Goal: Communication & Community: Answer question/provide support

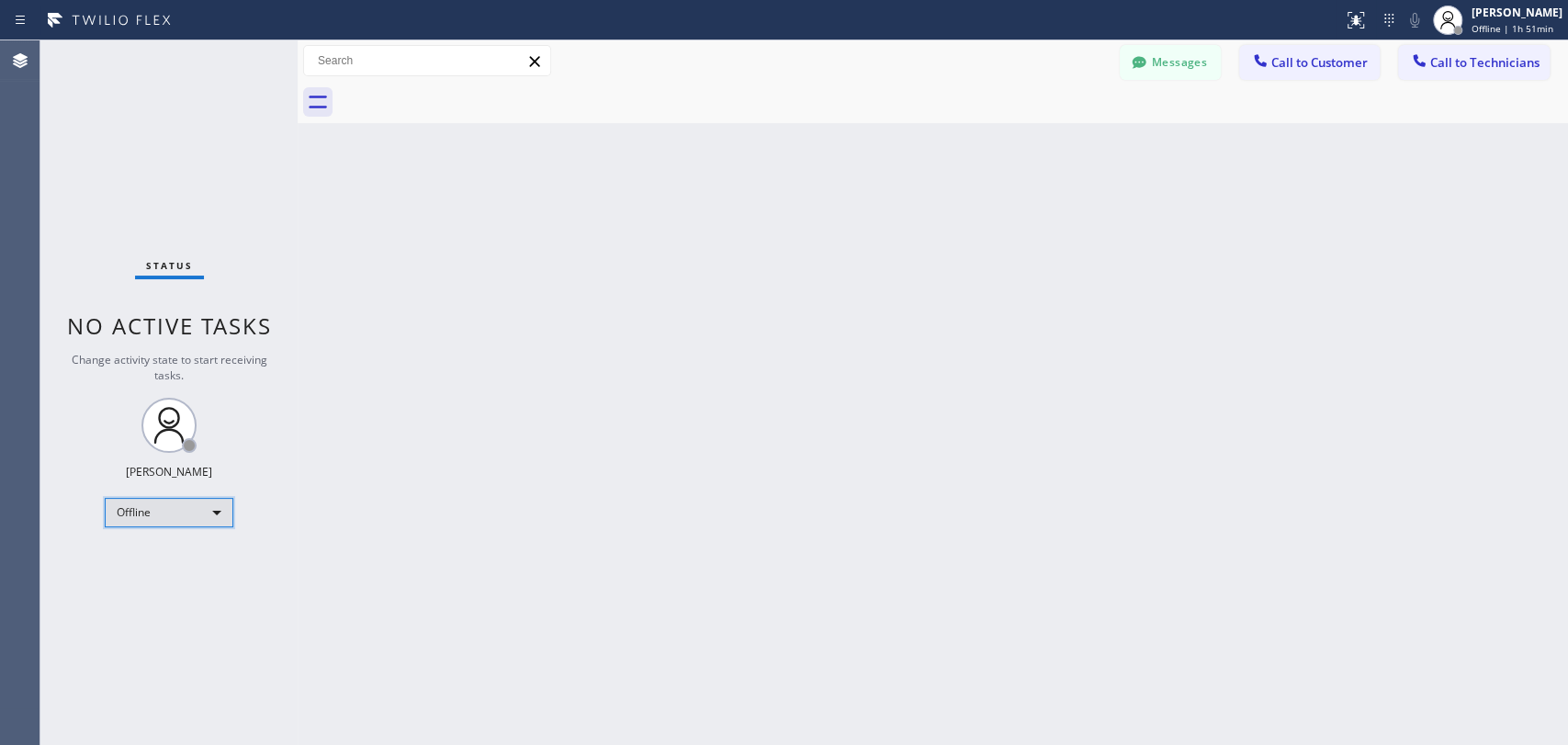
click at [206, 521] on div "Offline" at bounding box center [169, 511] width 129 height 29
click at [199, 504] on div at bounding box center [784, 372] width 1568 height 745
click at [194, 516] on div "Offline" at bounding box center [169, 511] width 129 height 29
click at [192, 553] on li "Available" at bounding box center [168, 558] width 125 height 22
click at [1410, 336] on div "Back to Dashboard Change Sender ID Customers Technicians MM [PERSON_NAME] [DATE…" at bounding box center [932, 392] width 1270 height 704
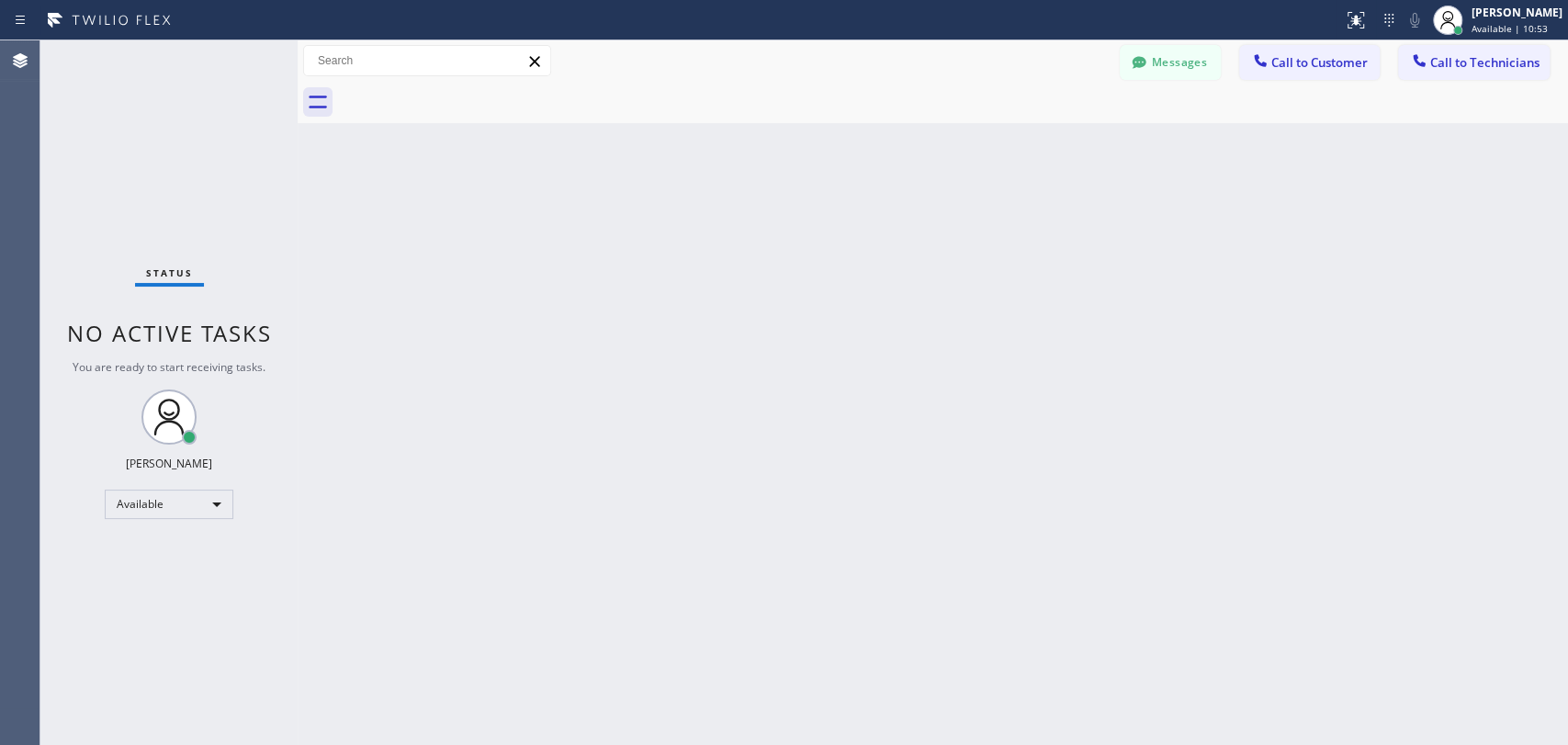
click at [1410, 162] on div "Back to Dashboard Change Sender ID Customers Technicians MM [PERSON_NAME] [DATE…" at bounding box center [932, 392] width 1270 height 704
click at [1366, 164] on div "Back to Dashboard Change Sender ID Customers Technicians MM [PERSON_NAME] [DATE…" at bounding box center [932, 392] width 1270 height 704
click at [1362, 146] on div "Back to Dashboard Change Sender ID Customers Technicians MM [PERSON_NAME] [DATE…" at bounding box center [932, 392] width 1270 height 704
click at [1410, 67] on icon at bounding box center [1419, 60] width 18 height 18
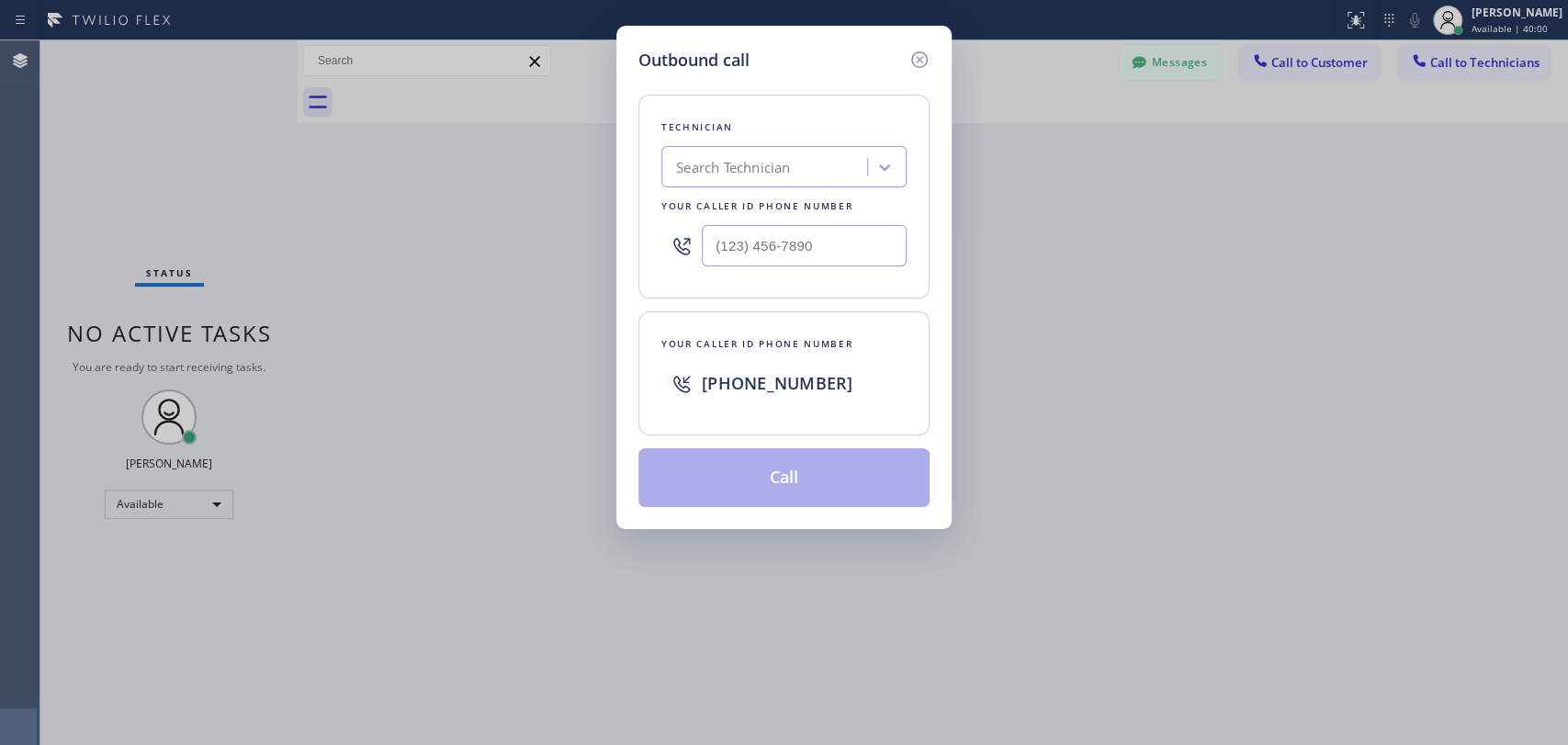
click at [815, 153] on div "Search Technician" at bounding box center [767, 167] width 200 height 32
type input "vadim"
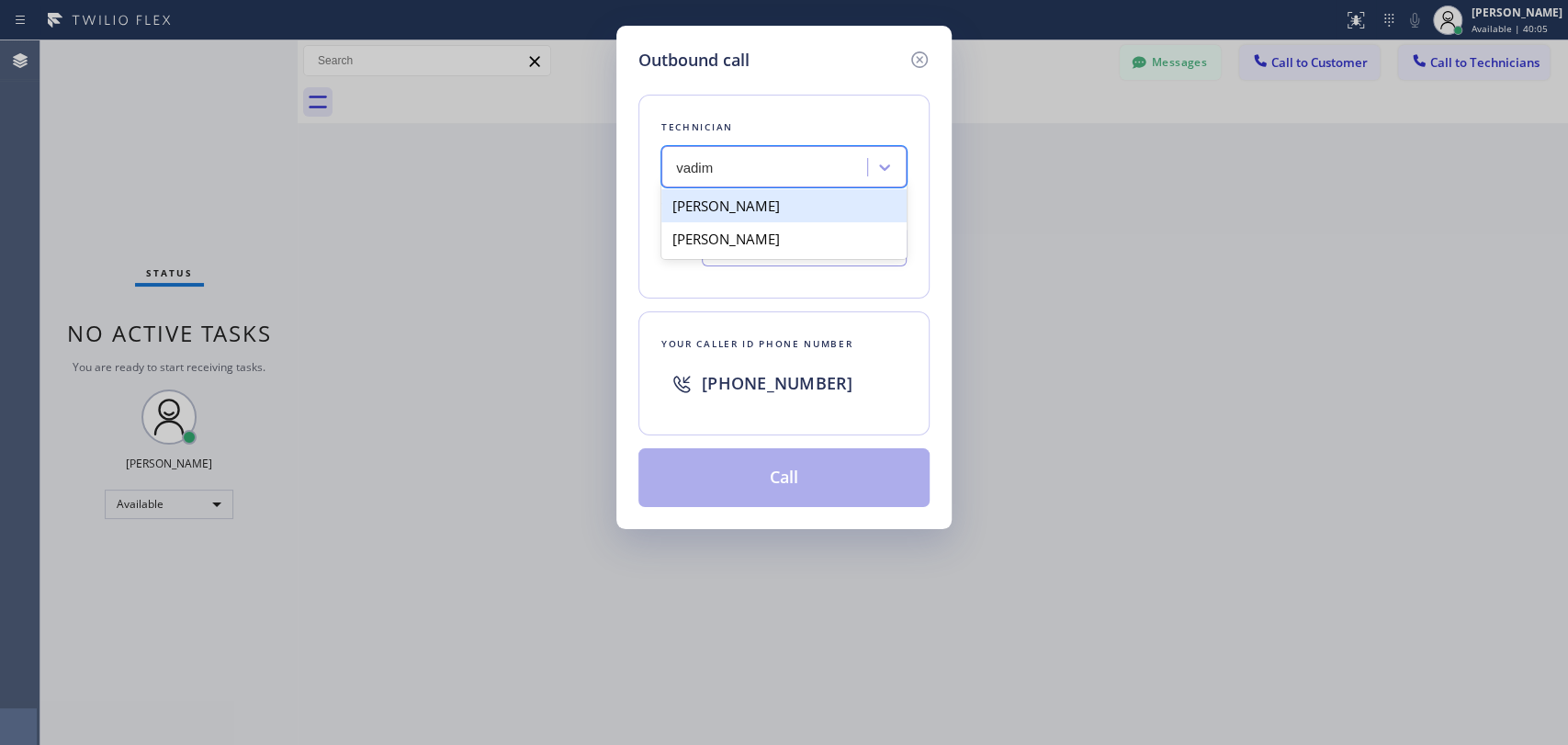
click at [798, 211] on div "[PERSON_NAME]" at bounding box center [783, 205] width 245 height 33
type input "[PHONE_NUMBER]"
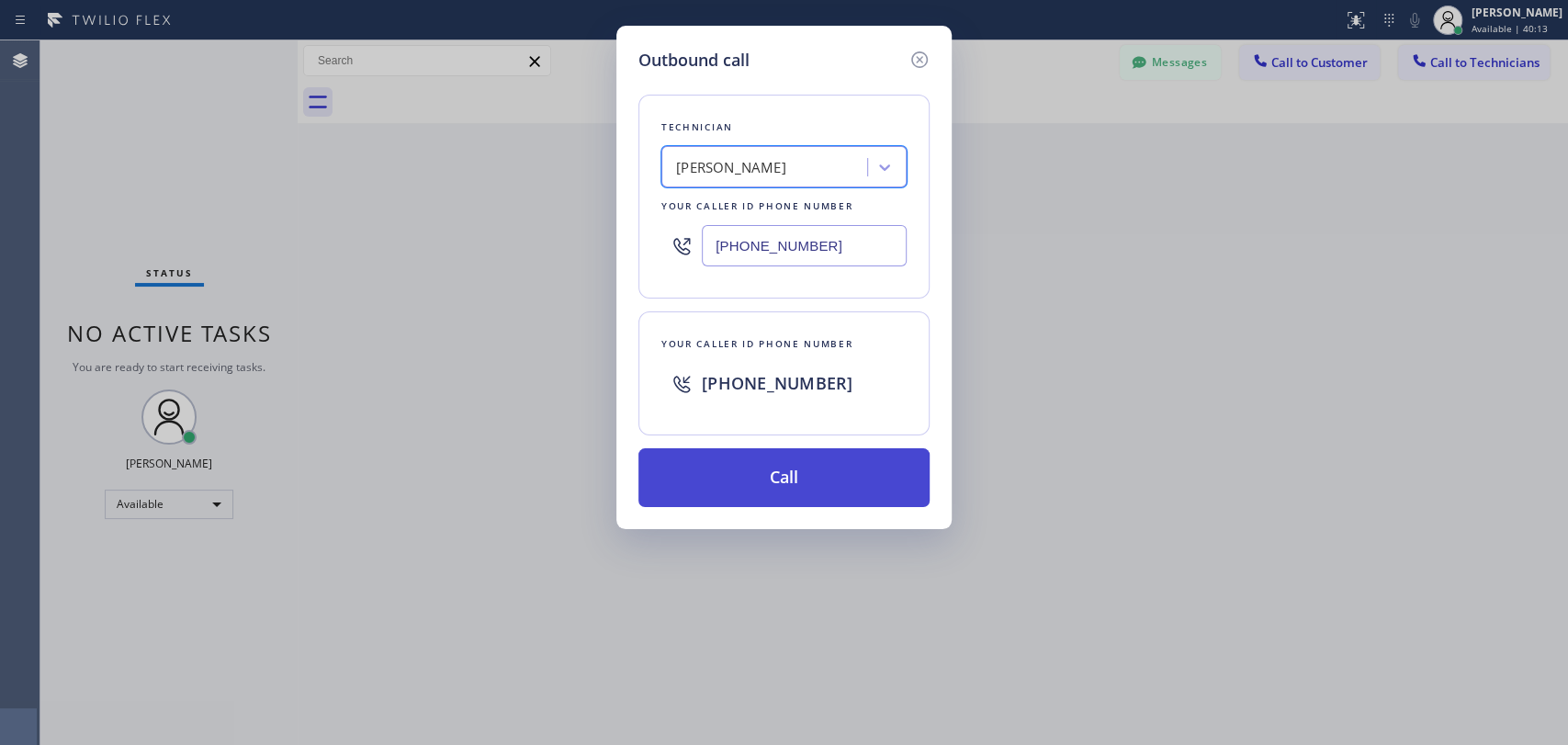
click at [718, 483] on button "Call" at bounding box center [784, 477] width 291 height 59
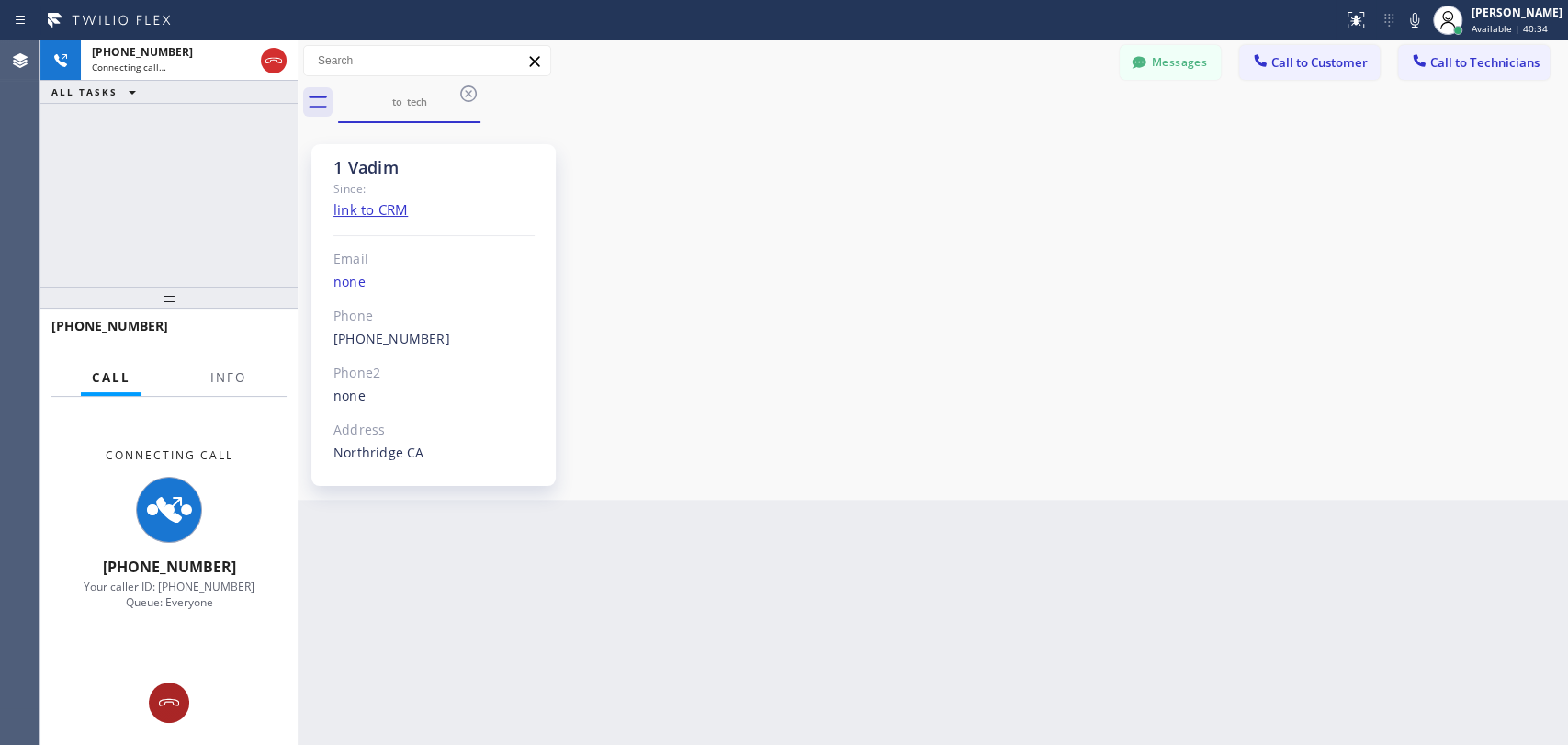
click at [175, 669] on icon at bounding box center [168, 702] width 22 height 22
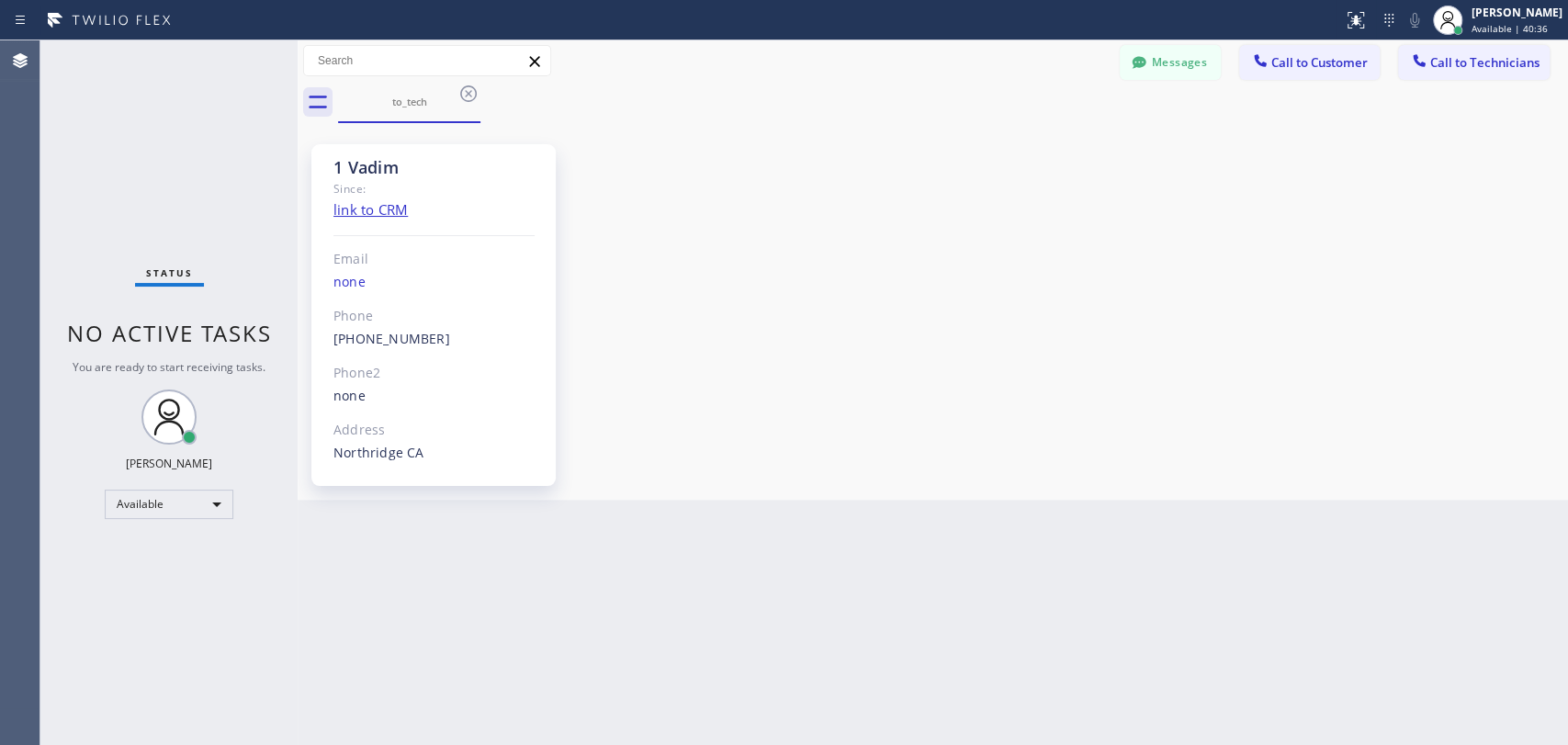
click at [462, 99] on icon at bounding box center [468, 93] width 22 height 22
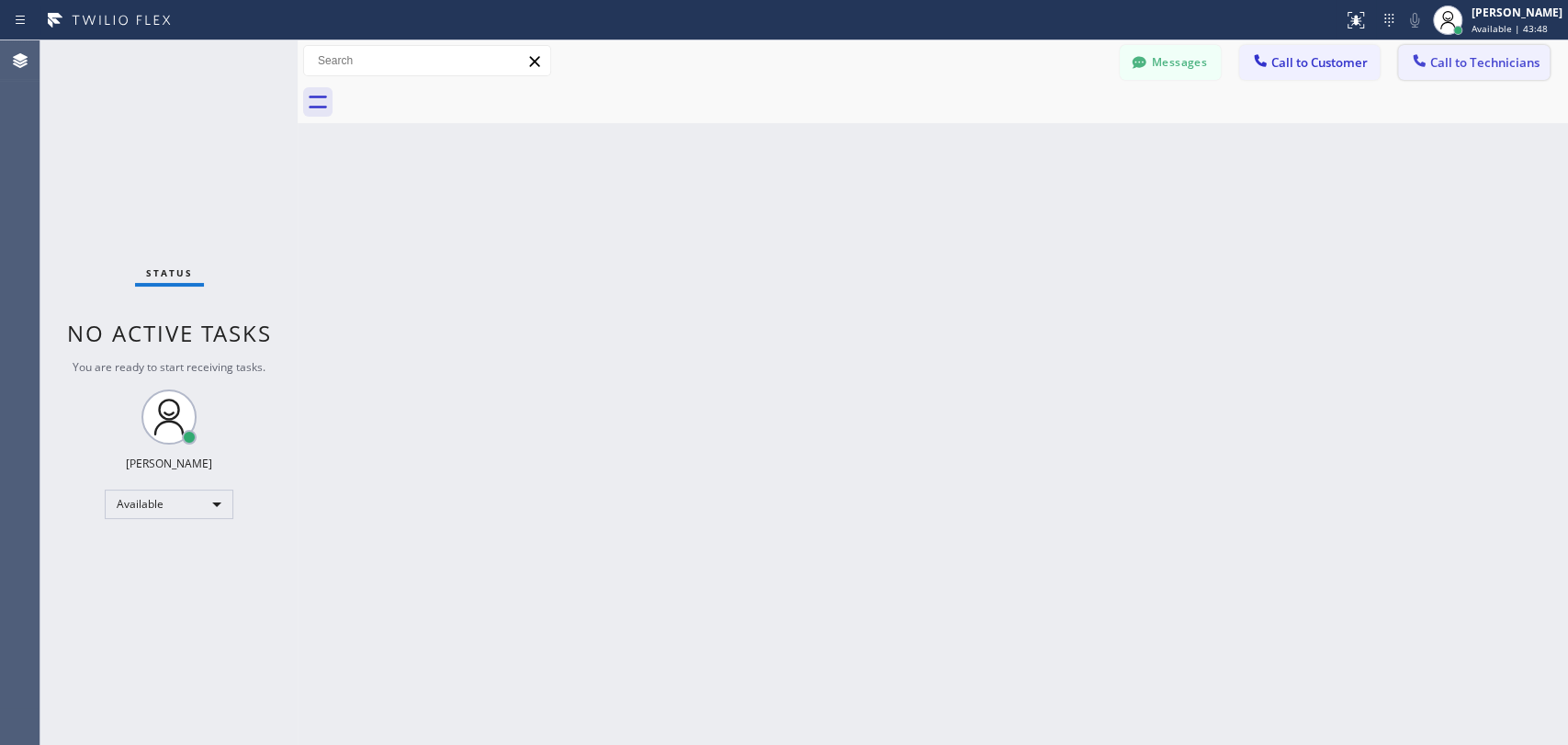
click at [1410, 61] on span "Call to Technicians" at bounding box center [1485, 61] width 110 height 16
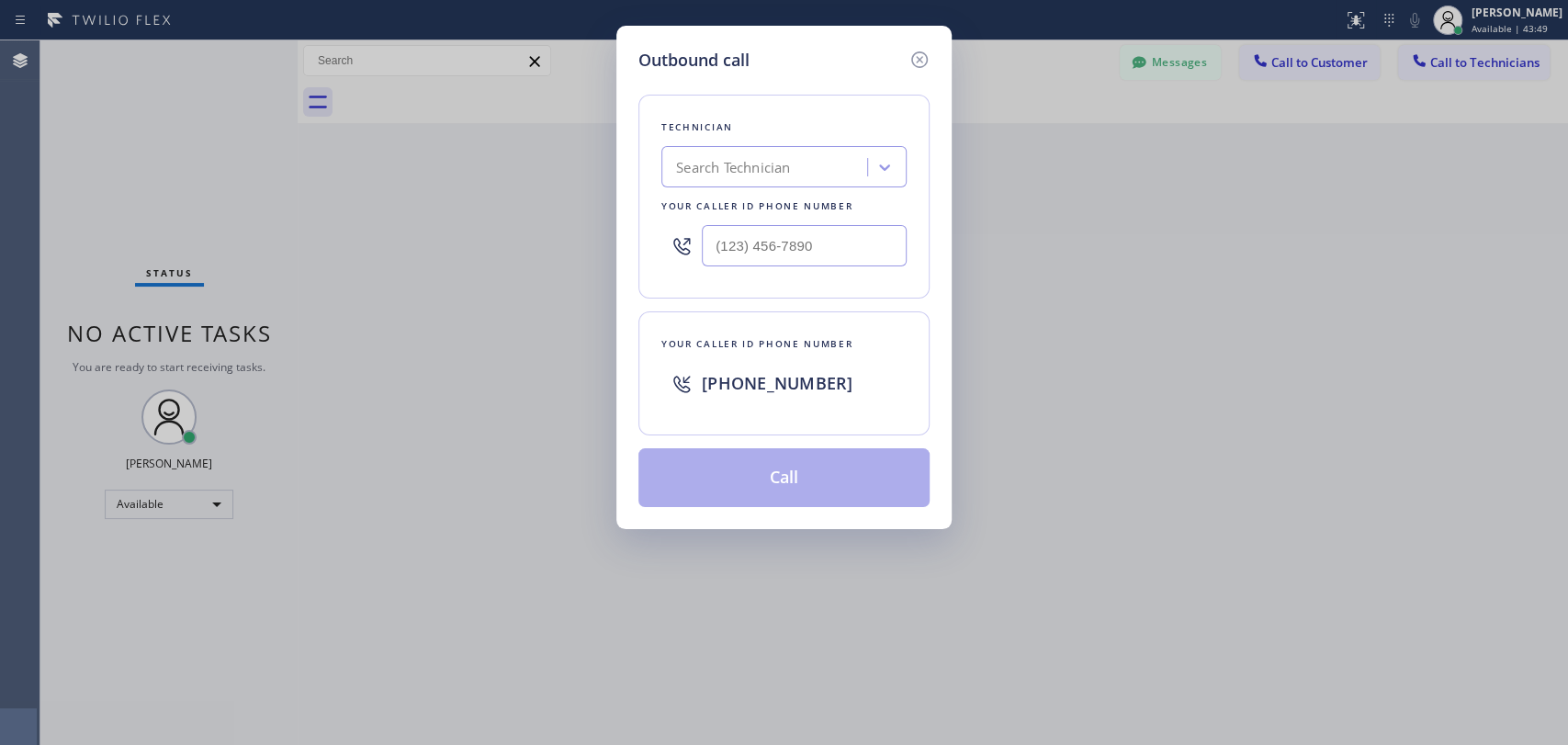
click at [774, 178] on div "Search Technician" at bounding box center [767, 167] width 200 height 32
type input "deni"
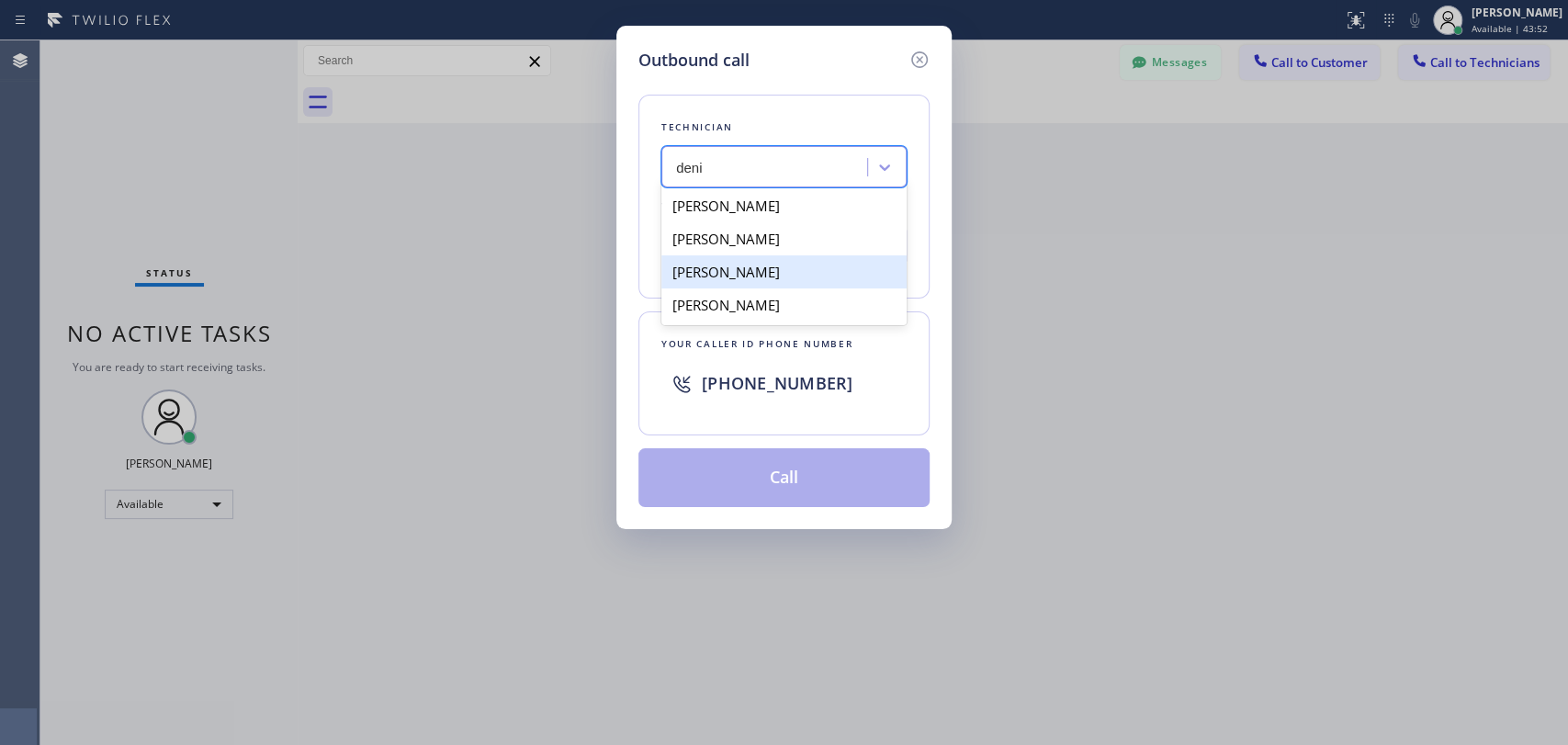
click at [801, 274] on div "[PERSON_NAME]" at bounding box center [783, 271] width 245 height 33
type input "[PHONE_NUMBER]"
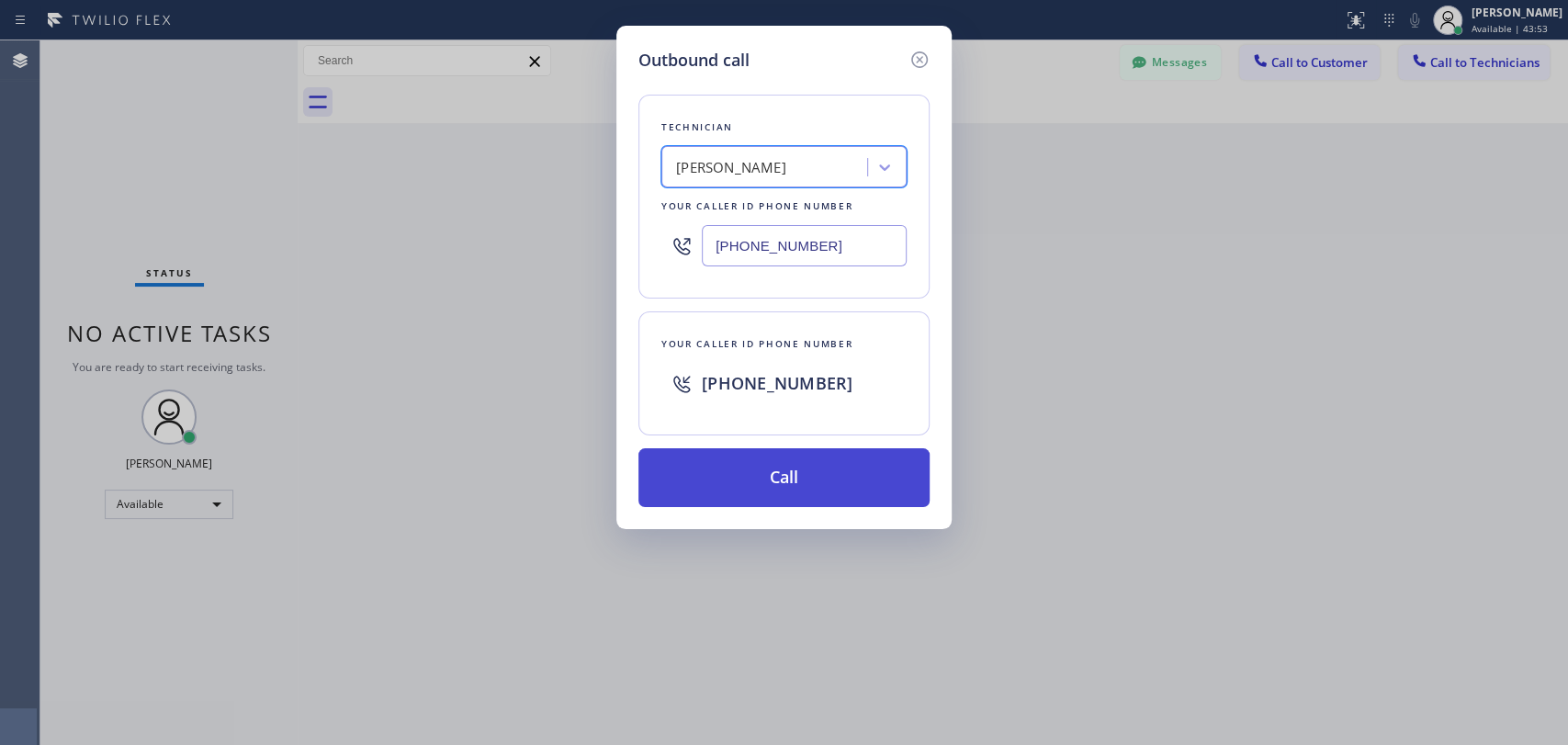
click at [764, 479] on button "Call" at bounding box center [784, 477] width 291 height 59
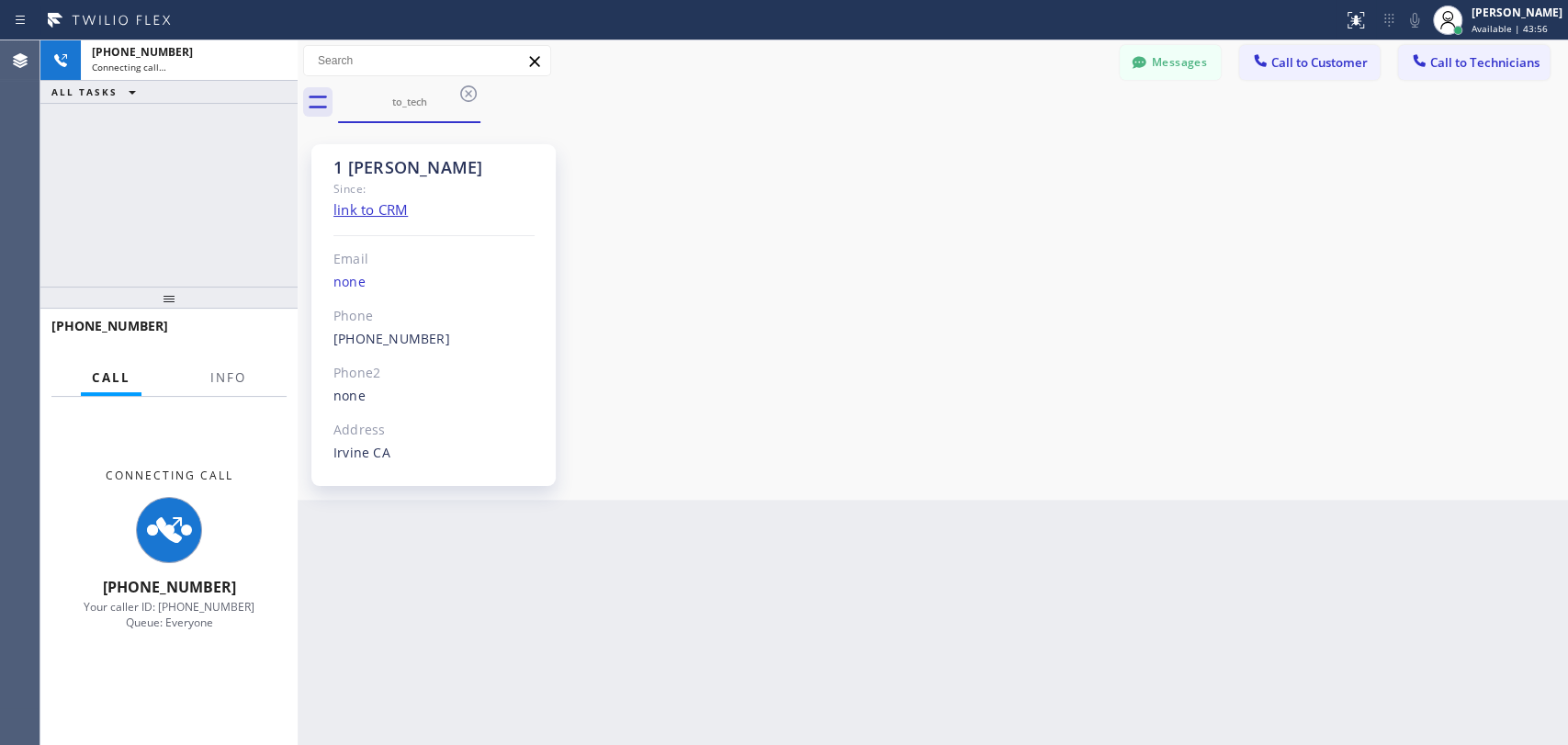
scroll to position [8376, 0]
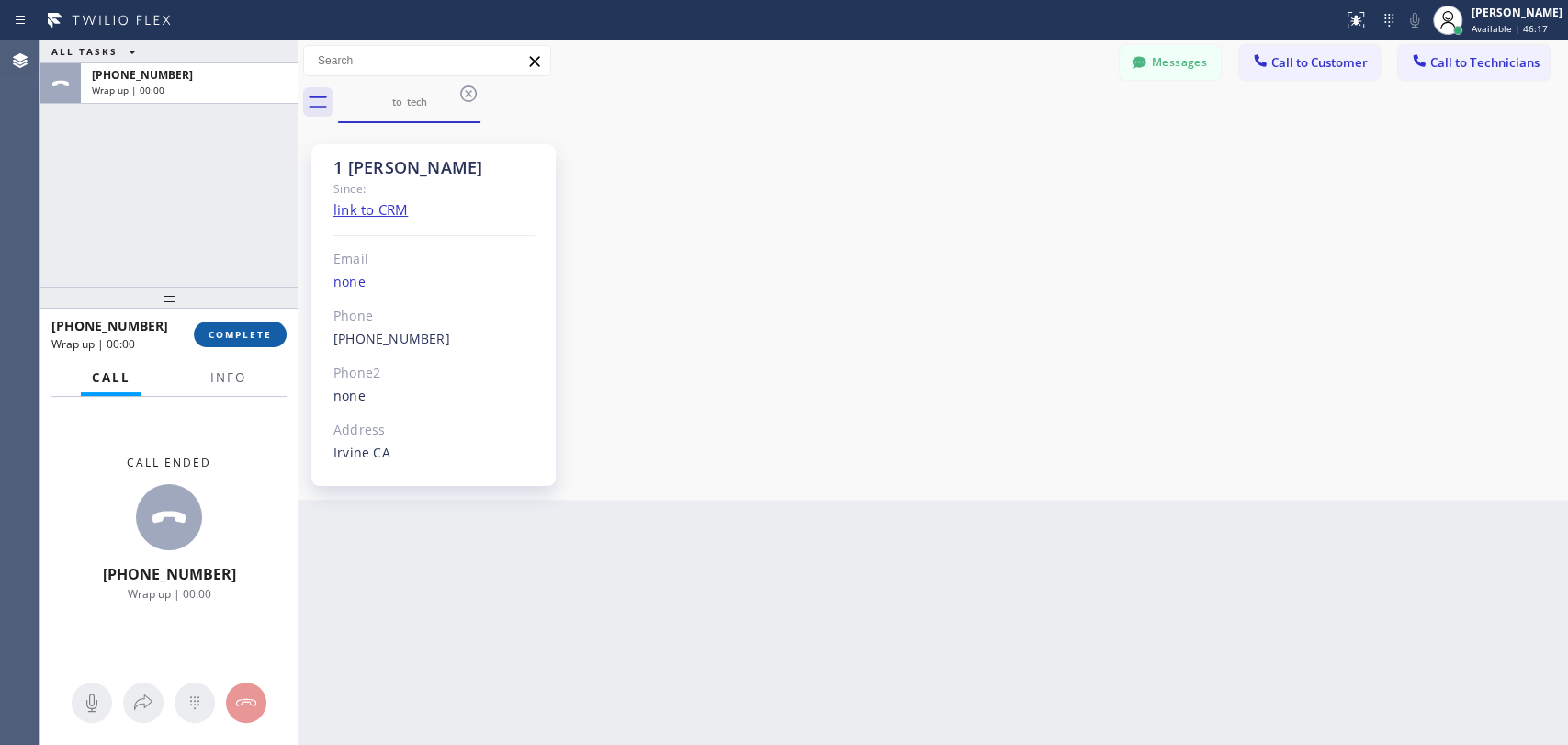
click at [253, 334] on span "COMPLETE" at bounding box center [239, 335] width 63 height 13
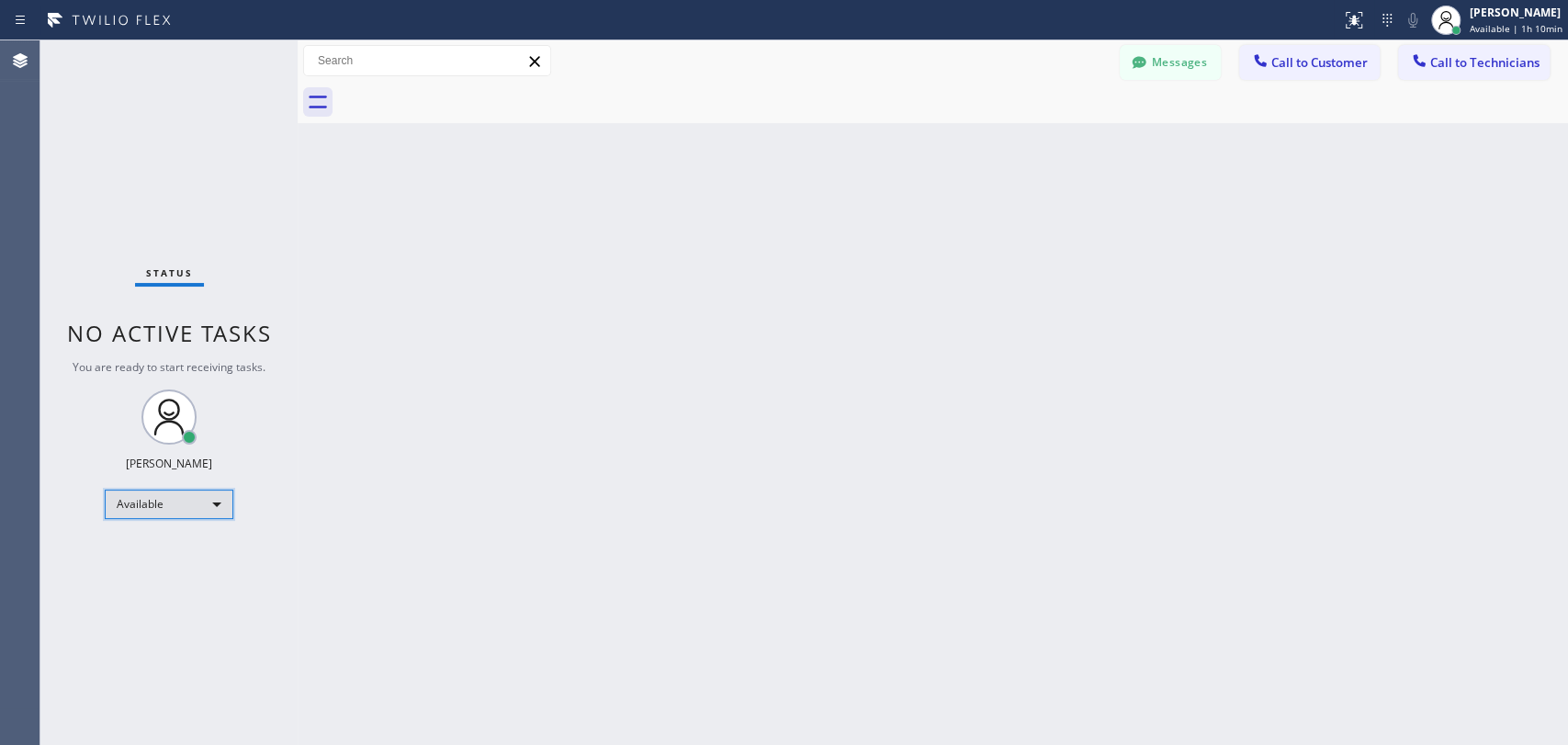
click at [176, 504] on div "Available" at bounding box center [169, 504] width 129 height 29
click at [175, 530] on li "Offline" at bounding box center [168, 528] width 125 height 22
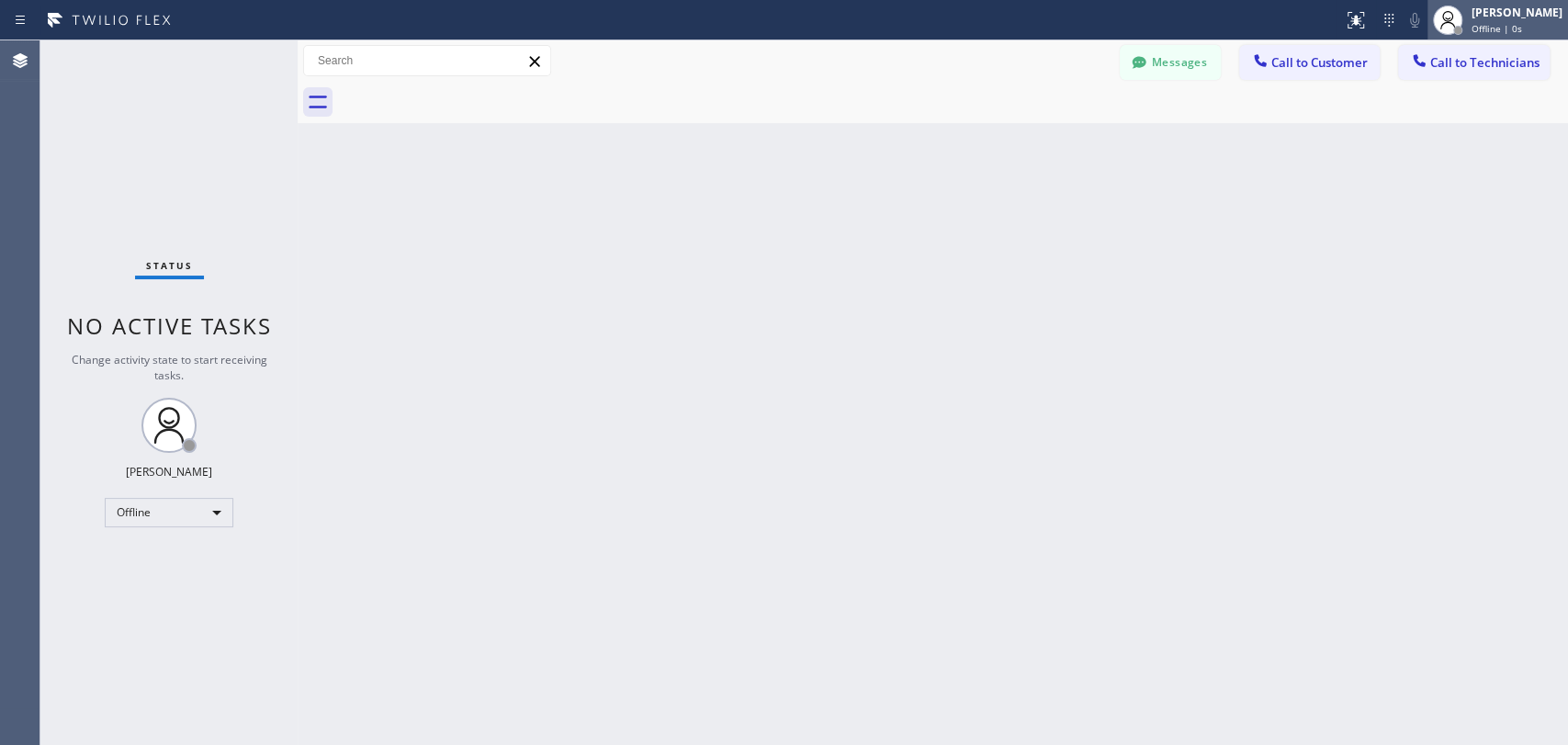
click at [1410, 29] on div "[PERSON_NAME] Offline | 0s" at bounding box center [1518, 20] width 100 height 32
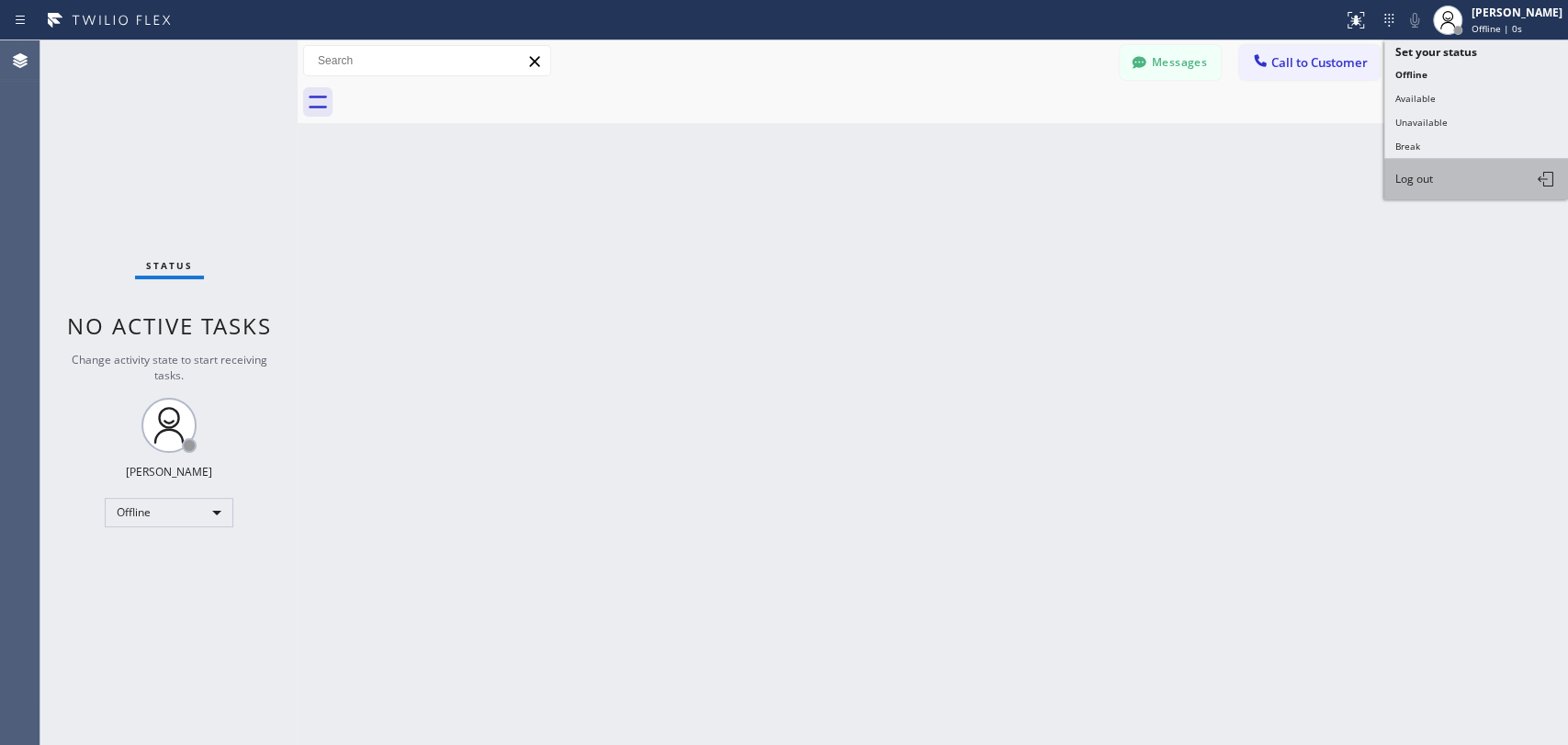
click at [1410, 174] on span "Log out" at bounding box center [1414, 179] width 38 height 16
